Goal: Task Accomplishment & Management: Complete application form

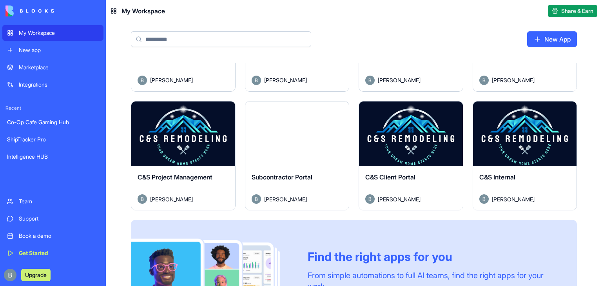
scroll to position [317, 0]
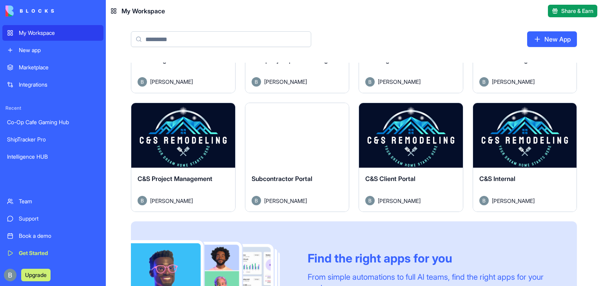
click at [193, 133] on button "Launch" at bounding box center [183, 136] width 59 height 16
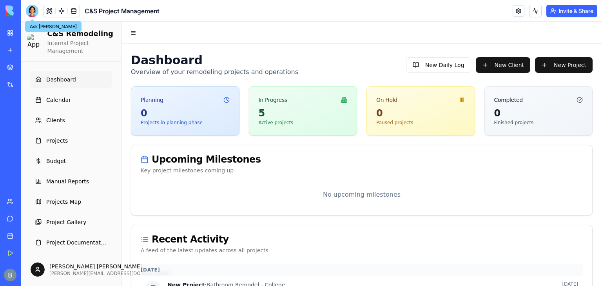
click at [33, 10] on div at bounding box center [32, 11] width 13 height 13
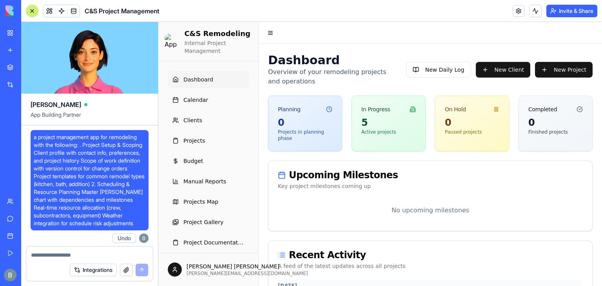
scroll to position [95471, 0]
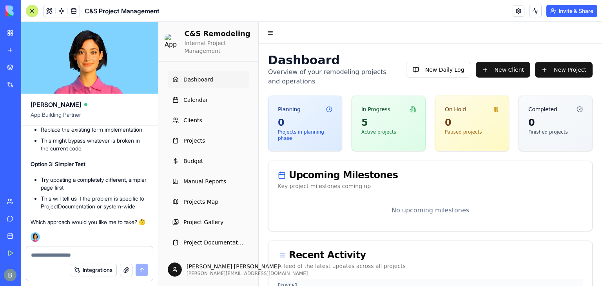
click at [67, 252] on textarea at bounding box center [89, 255] width 117 height 8
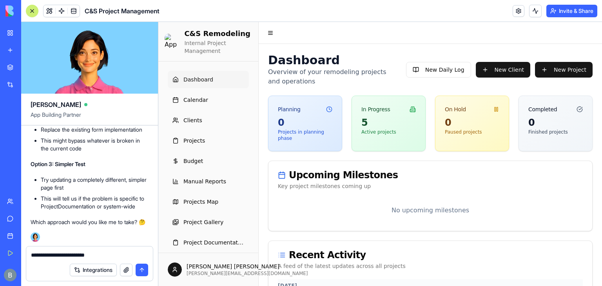
scroll to position [93790, 0]
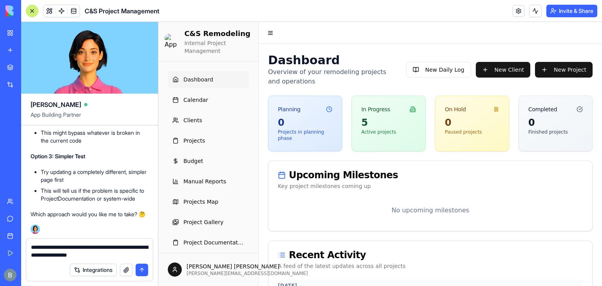
type textarea "**********"
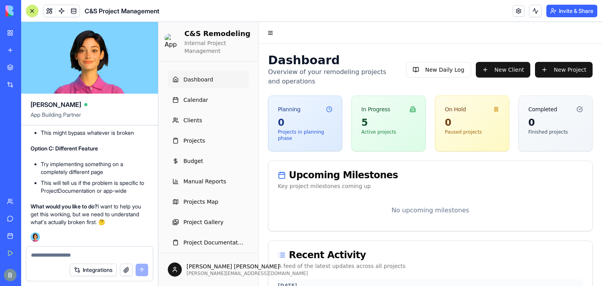
scroll to position [96127, 0]
click at [202, 115] on link "Clients" at bounding box center [208, 120] width 81 height 17
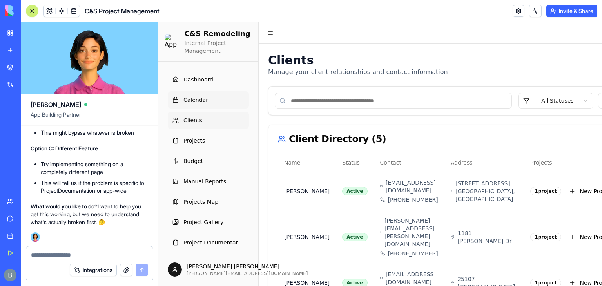
click at [203, 102] on span "Calendar" at bounding box center [196, 100] width 25 height 8
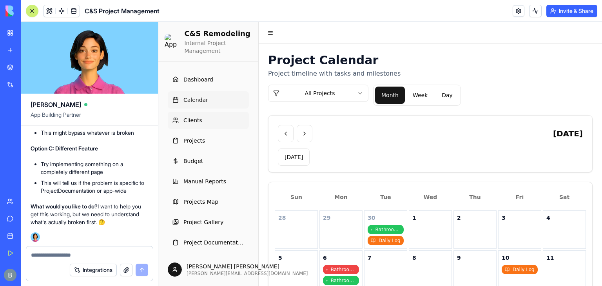
click at [200, 124] on link "Clients" at bounding box center [208, 120] width 81 height 17
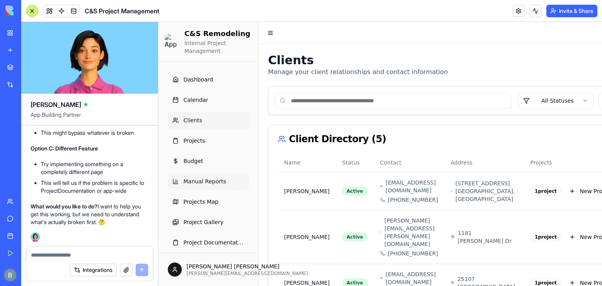
scroll to position [7, 0]
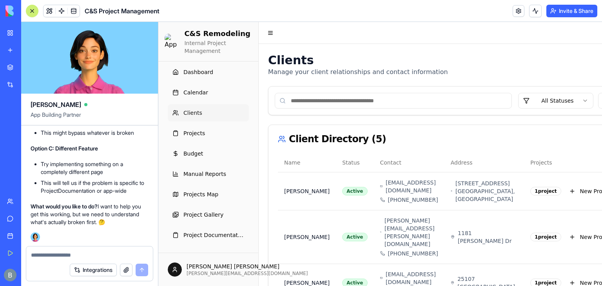
click at [94, 256] on textarea at bounding box center [90, 255] width 118 height 8
type textarea "**********"
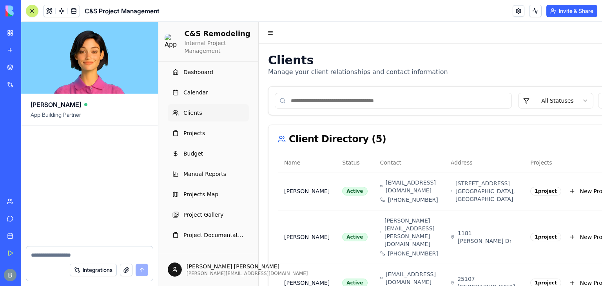
scroll to position [97203, 0]
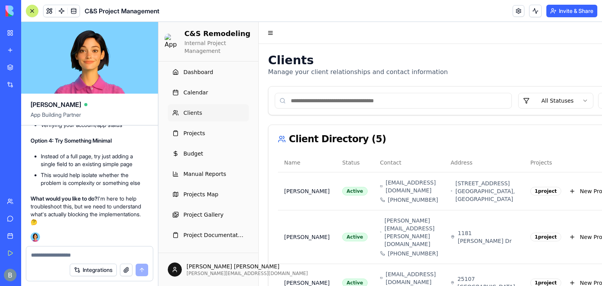
click at [18, 30] on link "My Workspace" at bounding box center [17, 33] width 31 height 16
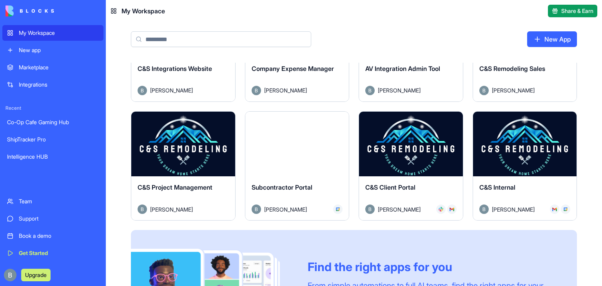
scroll to position [308, 0]
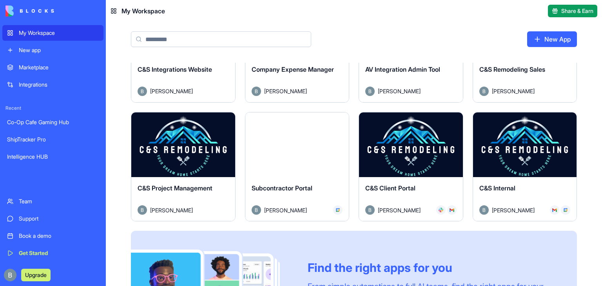
click at [396, 145] on button "Launch" at bounding box center [411, 145] width 59 height 16
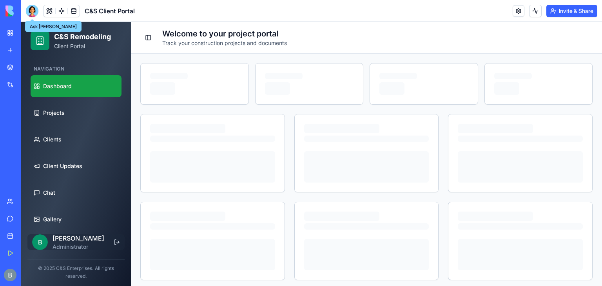
click at [30, 7] on div at bounding box center [32, 11] width 13 height 13
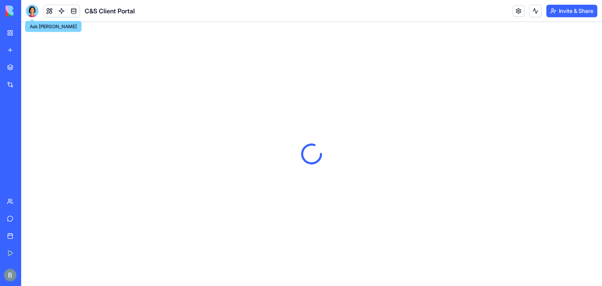
click at [63, 245] on div at bounding box center [311, 154] width 581 height 264
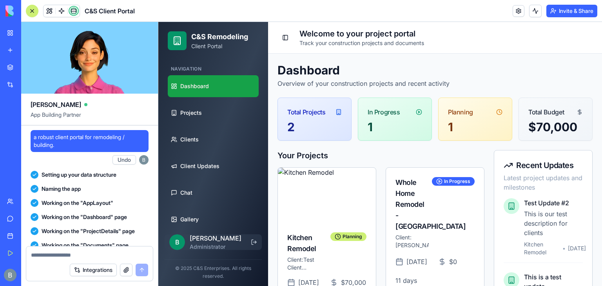
scroll to position [61224, 0]
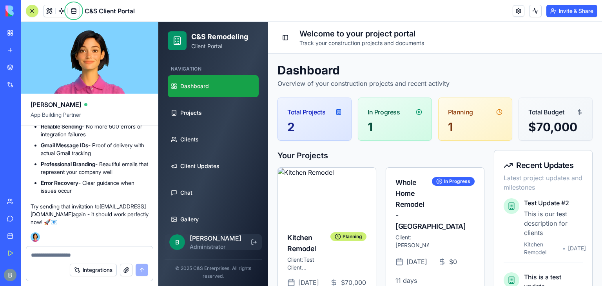
click at [211, 244] on p "Administrator" at bounding box center [218, 247] width 56 height 8
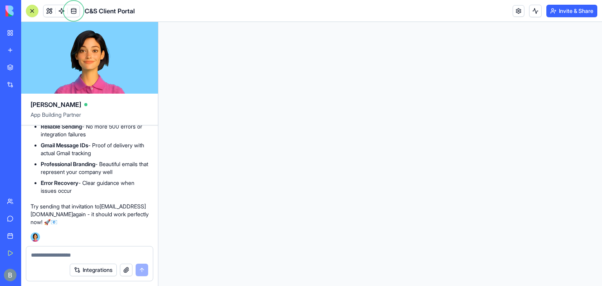
scroll to position [0, 0]
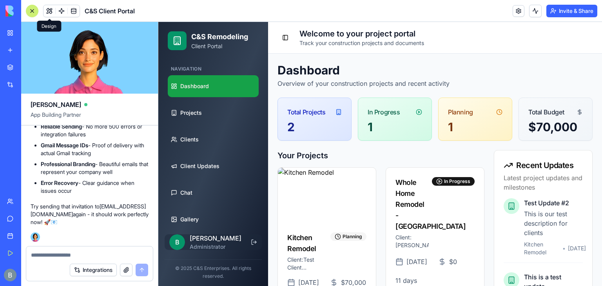
click at [45, 15] on button at bounding box center [50, 11] width 12 height 12
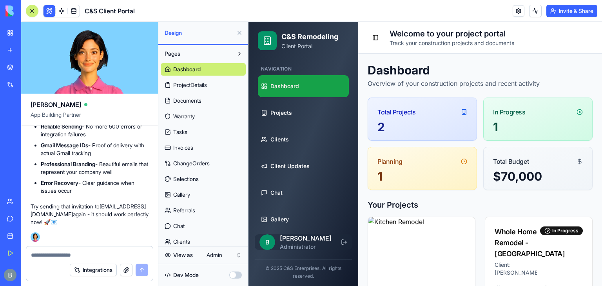
click at [220, 267] on div "Dev Mode" at bounding box center [203, 275] width 85 height 17
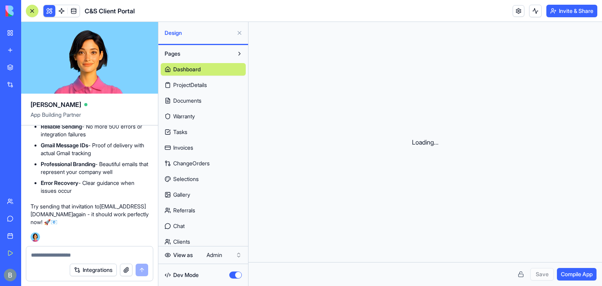
click at [213, 247] on div "View as Admin" at bounding box center [203, 256] width 90 height 18
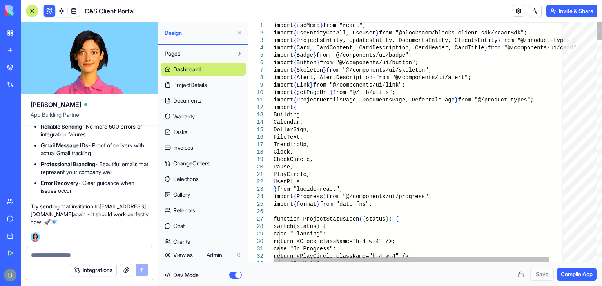
click at [229, 269] on div "Dev Mode" at bounding box center [203, 275] width 85 height 17
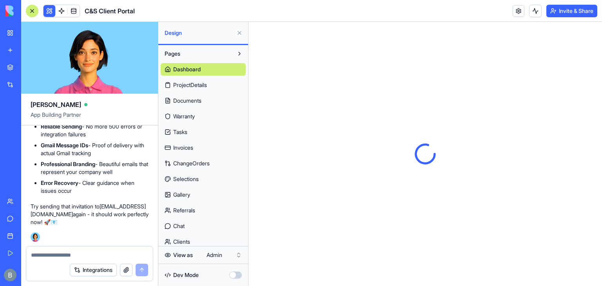
click at [235, 273] on button "button" at bounding box center [235, 275] width 13 height 7
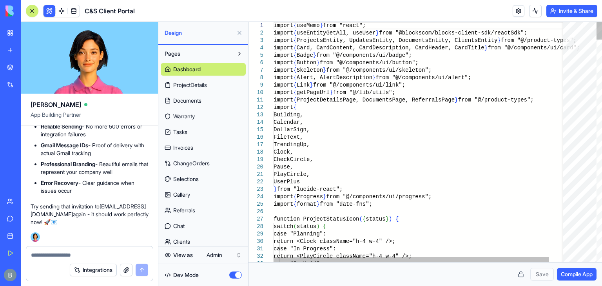
click at [235, 273] on button "button" at bounding box center [235, 275] width 13 height 7
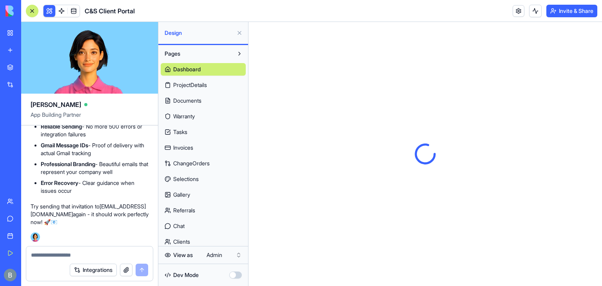
click at [231, 262] on div "View as Admin" at bounding box center [203, 256] width 90 height 18
click at [226, 253] on html "My Workspace New app Marketplace Integrations Recent Co-Op Cafe Gaming Hub Ship…" at bounding box center [301, 143] width 602 height 286
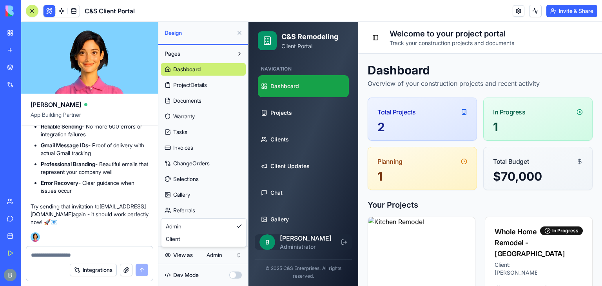
click at [226, 253] on html "My Workspace New app Marketplace Integrations Recent Co-Op Cafe Gaming Hub Ship…" at bounding box center [301, 143] width 602 height 286
click at [73, 251] on textarea at bounding box center [89, 255] width 117 height 8
click at [238, 34] on button at bounding box center [239, 33] width 13 height 13
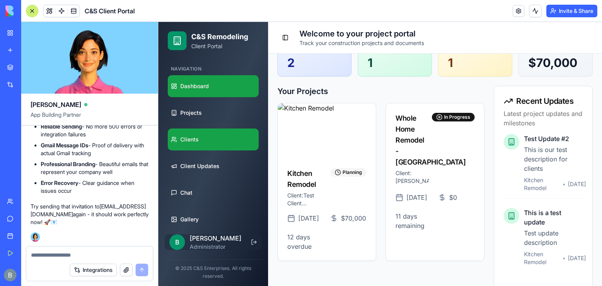
click at [231, 144] on link "Clients" at bounding box center [213, 140] width 91 height 22
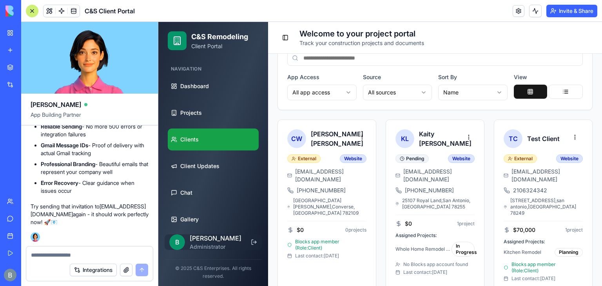
scroll to position [164, 0]
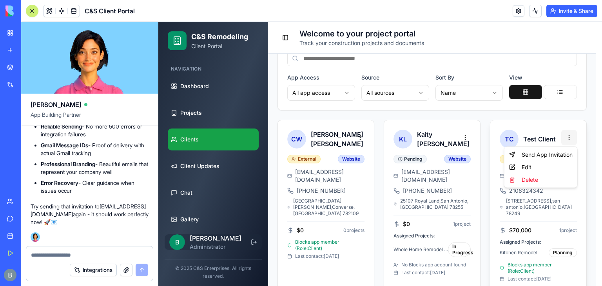
click at [574, 140] on html "C&S Remodeling Client Portal Navigation Dashboard Projects Clients Client Updat…" at bounding box center [380, 79] width 444 height 443
click at [549, 156] on div "Send App Invitation" at bounding box center [541, 155] width 70 height 13
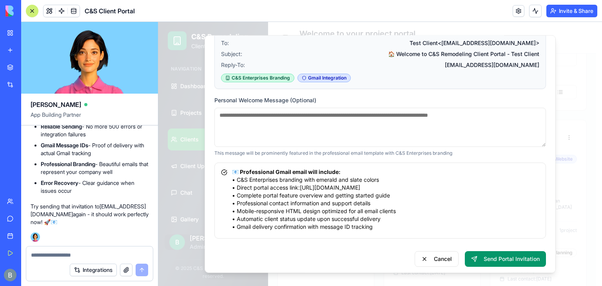
scroll to position [125, 0]
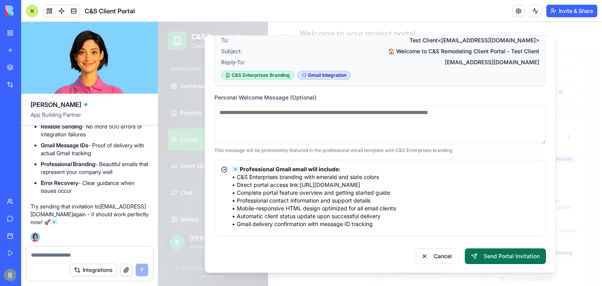
click at [504, 255] on button "Send Portal Invitation" at bounding box center [505, 257] width 81 height 16
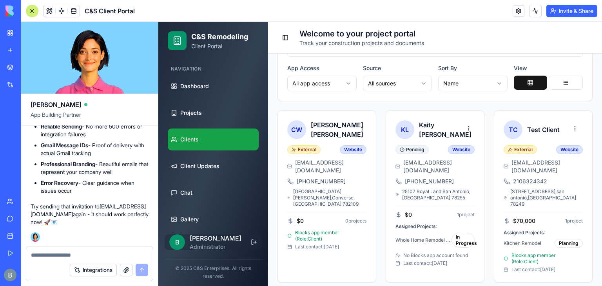
scroll to position [0, 0]
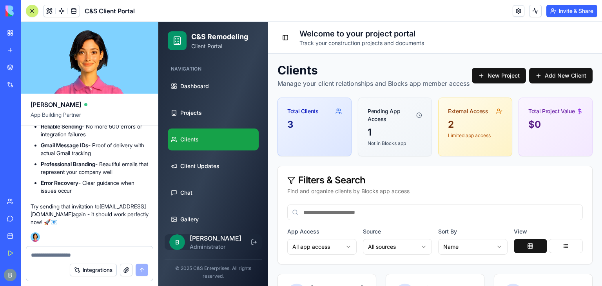
click at [105, 255] on textarea at bounding box center [89, 255] width 117 height 8
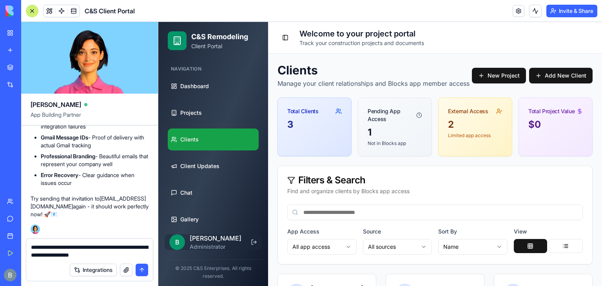
click at [90, 253] on textarea "**********" at bounding box center [90, 252] width 118 height 16
click at [141, 252] on textarea "**********" at bounding box center [90, 252] width 118 height 16
type textarea "**********"
click at [143, 277] on div "Integrations" at bounding box center [89, 270] width 127 height 22
click at [143, 276] on button "submit" at bounding box center [142, 270] width 13 height 13
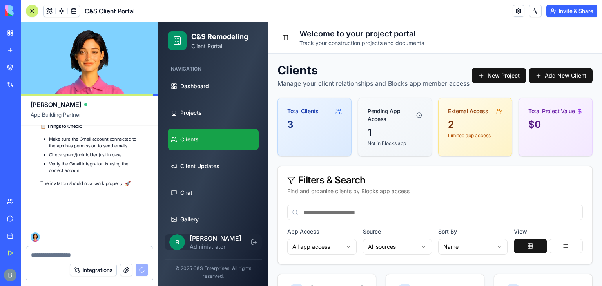
scroll to position [61877, 0]
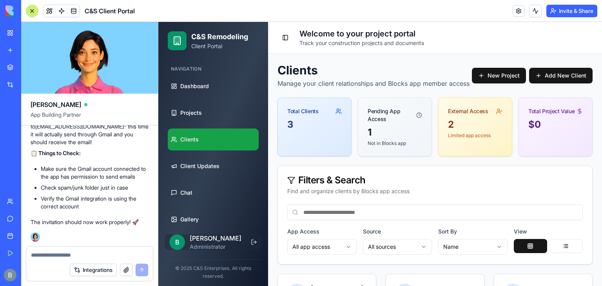
scroll to position [61877, 0]
click at [96, 267] on button "Integrations" at bounding box center [93, 270] width 47 height 13
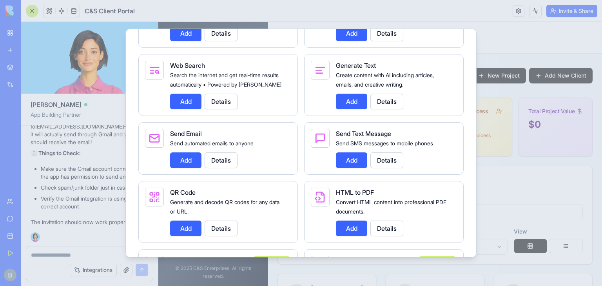
scroll to position [1274, 0]
click at [193, 168] on button "Add" at bounding box center [185, 161] width 31 height 16
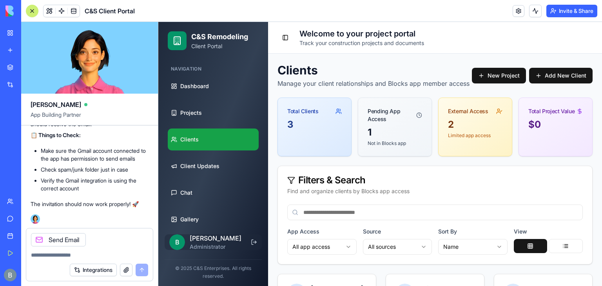
click at [86, 260] on div "Integrations" at bounding box center [89, 270] width 127 height 22
click at [81, 257] on textarea at bounding box center [89, 255] width 117 height 8
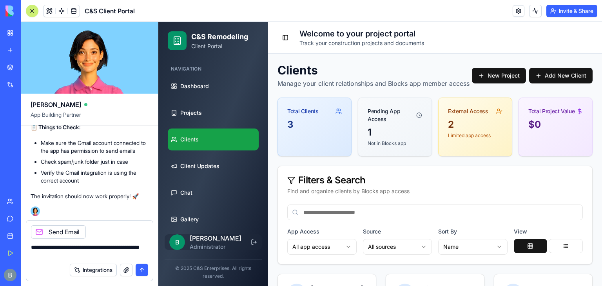
type textarea "**********"
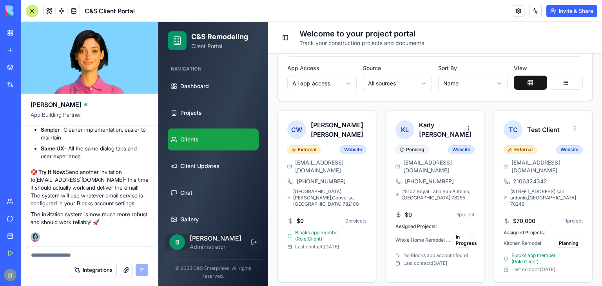
scroll to position [163, 0]
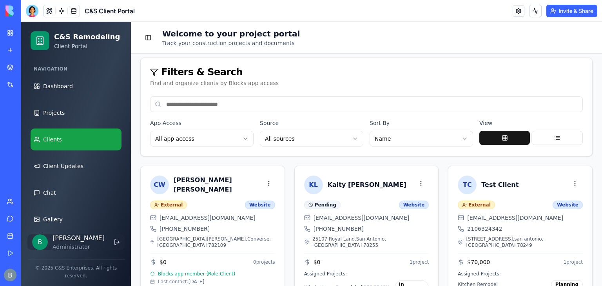
scroll to position [134, 0]
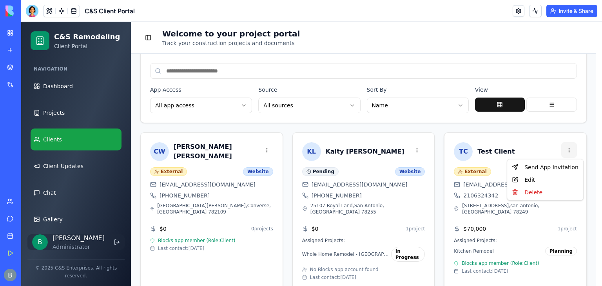
click at [568, 153] on html "C&S Remodeling Client Portal Navigation Dashboard Projects Clients Client Updat…" at bounding box center [311, 94] width 581 height 412
click at [543, 170] on div "Send App Invitation" at bounding box center [545, 167] width 73 height 13
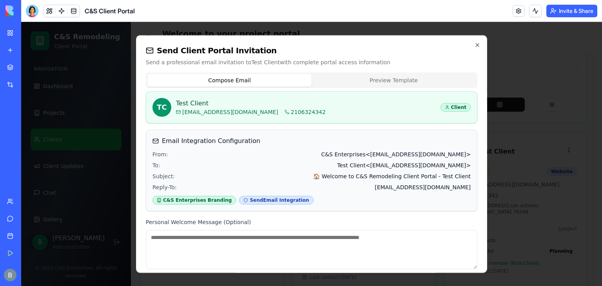
scroll to position [125, 0]
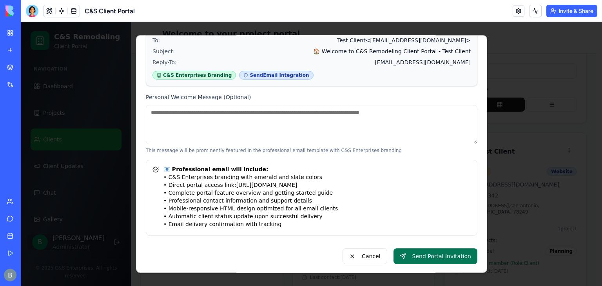
click at [425, 260] on button "Send Portal Invitation" at bounding box center [436, 257] width 84 height 16
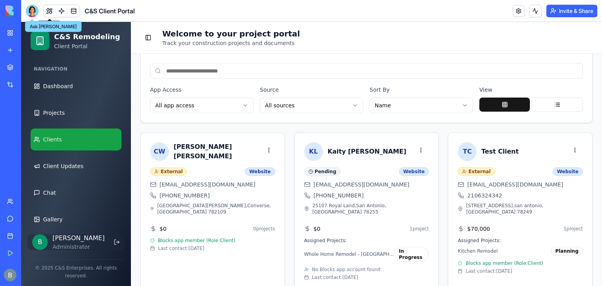
click at [30, 8] on div at bounding box center [32, 11] width 13 height 13
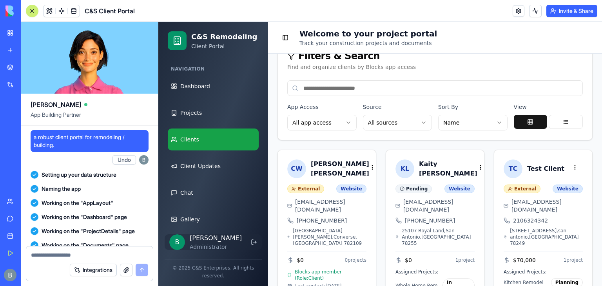
scroll to position [62551, 0]
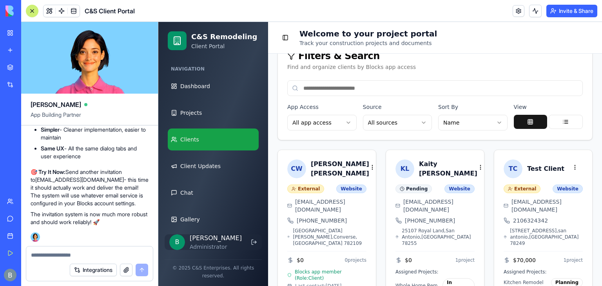
click at [72, 252] on textarea at bounding box center [89, 255] width 117 height 8
click at [93, 258] on textarea "**" at bounding box center [89, 255] width 117 height 8
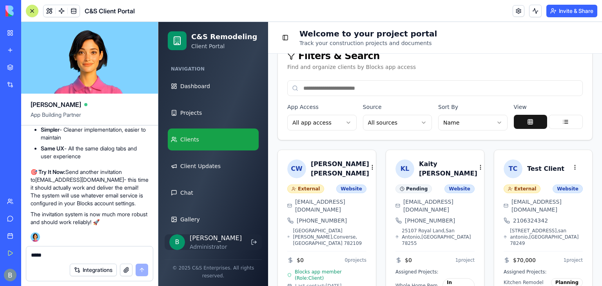
click at [74, 254] on textarea "*****" at bounding box center [89, 255] width 117 height 8
type textarea "*"
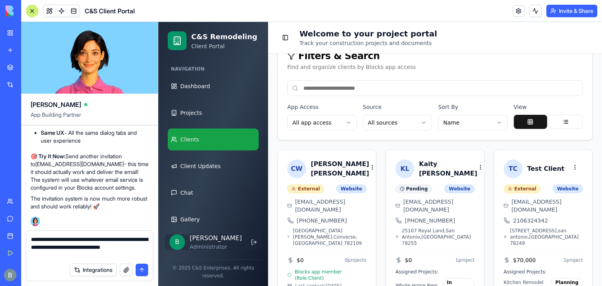
type textarea "**********"
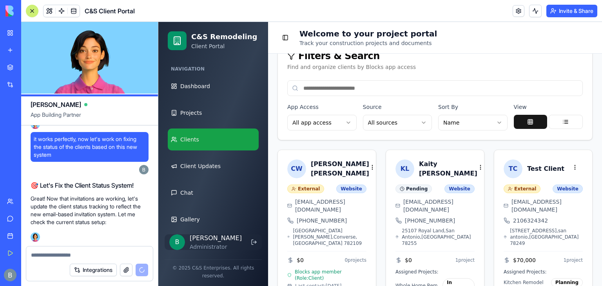
scroll to position [63071, 0]
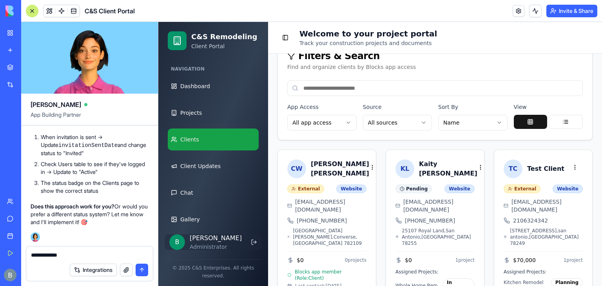
type textarea "**********"
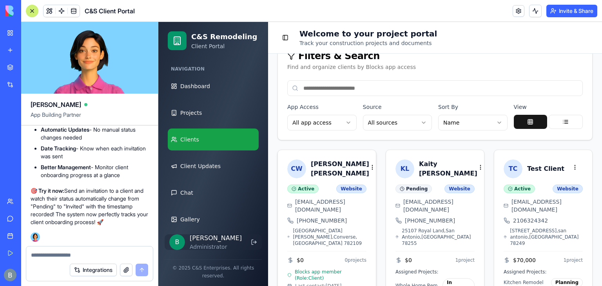
scroll to position [154, 0]
